Goal: Transaction & Acquisition: Purchase product/service

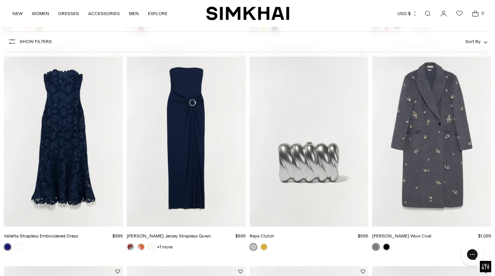
scroll to position [493, 0]
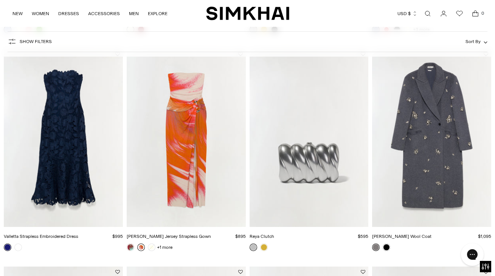
click at [141, 247] on link at bounding box center [141, 248] width 8 height 8
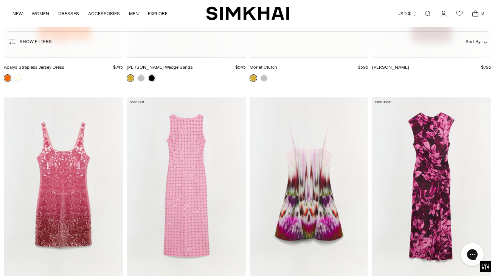
scroll to position [4605, 0]
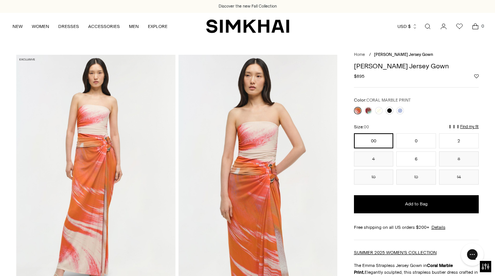
click at [358, 110] on link at bounding box center [358, 111] width 8 height 8
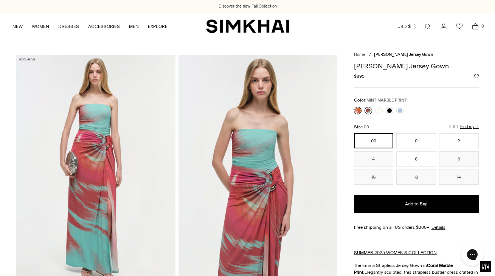
click at [366, 110] on link at bounding box center [368, 111] width 8 height 8
